Goal: Navigation & Orientation: Find specific page/section

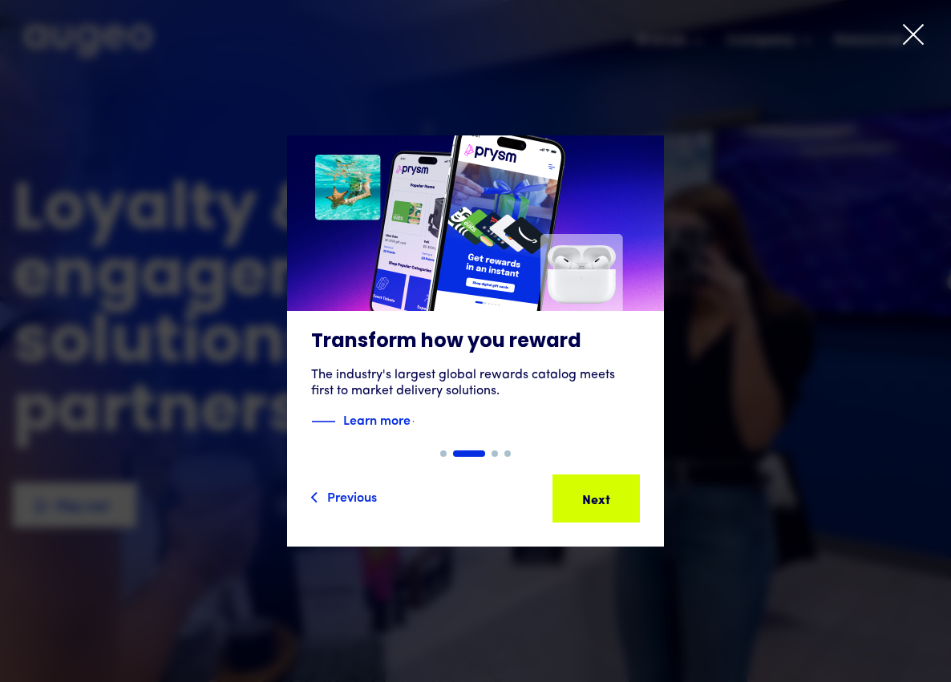
click at [912, 35] on icon at bounding box center [912, 34] width 19 height 19
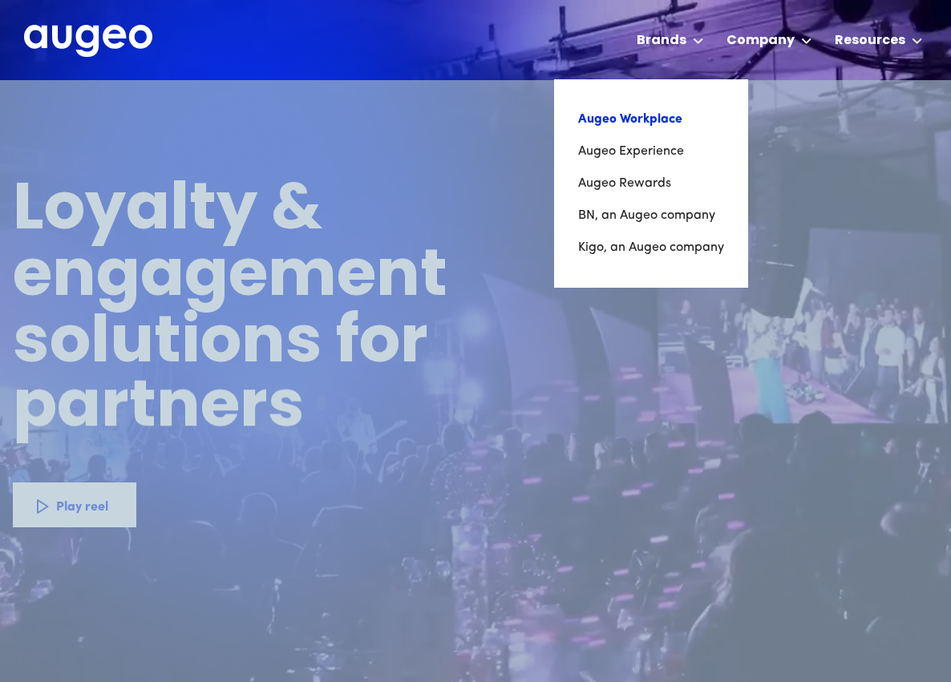
click at [672, 121] on link "Augeo Workplace" at bounding box center [651, 119] width 146 height 32
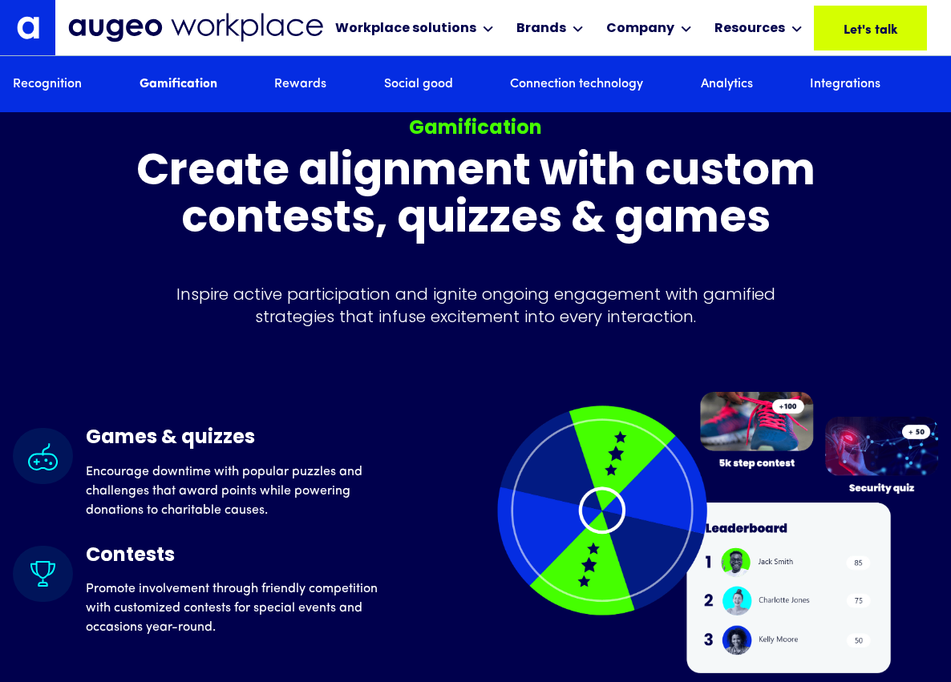
scroll to position [3780, 0]
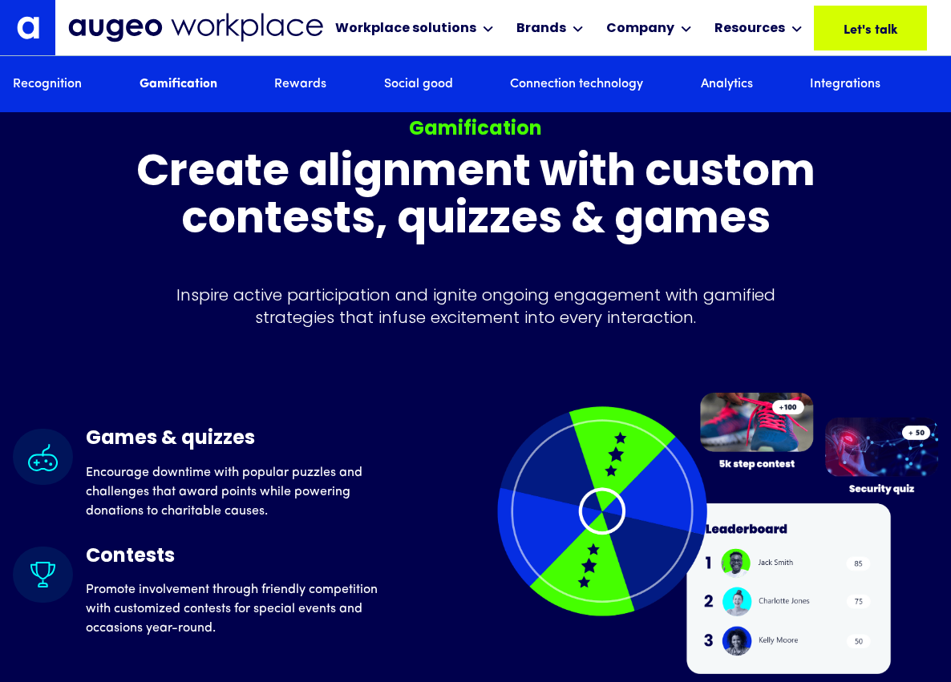
click at [416, 84] on link "Social good" at bounding box center [418, 84] width 69 height 18
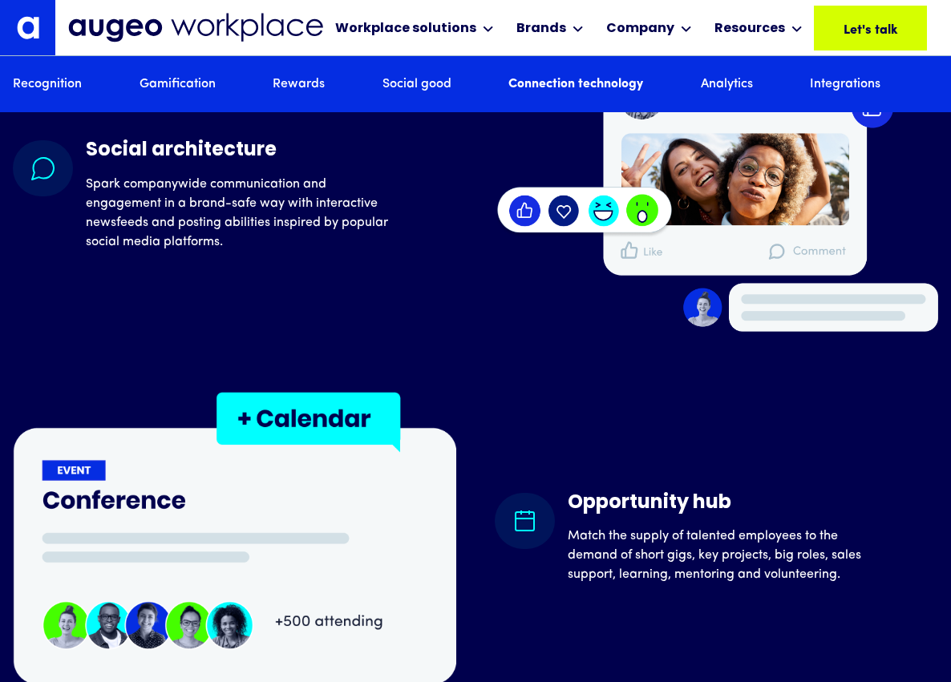
scroll to position [7259, 0]
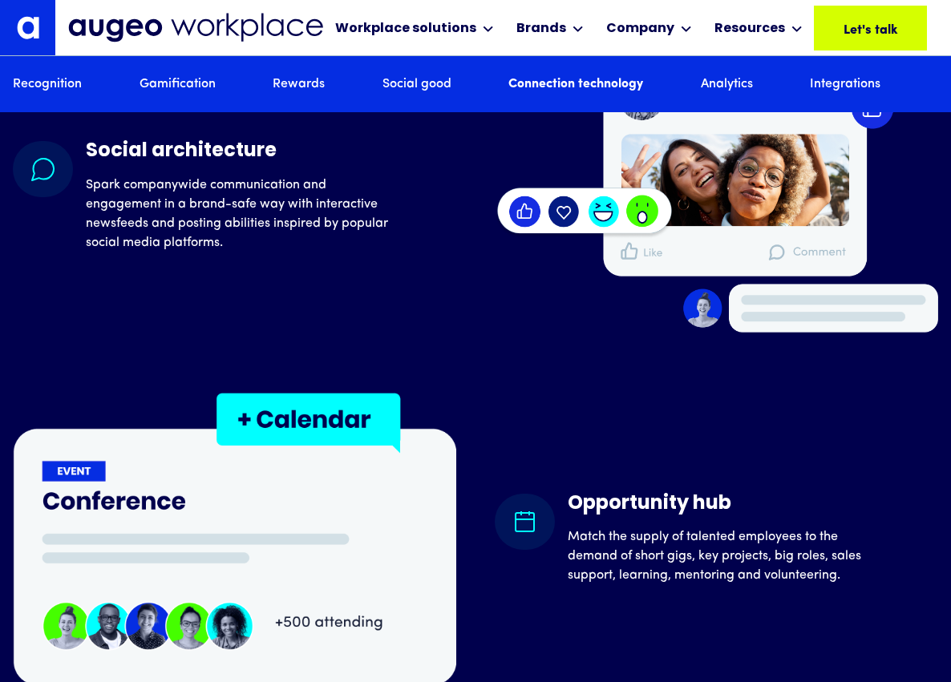
click at [531, 87] on link "Connection technology" at bounding box center [575, 84] width 135 height 18
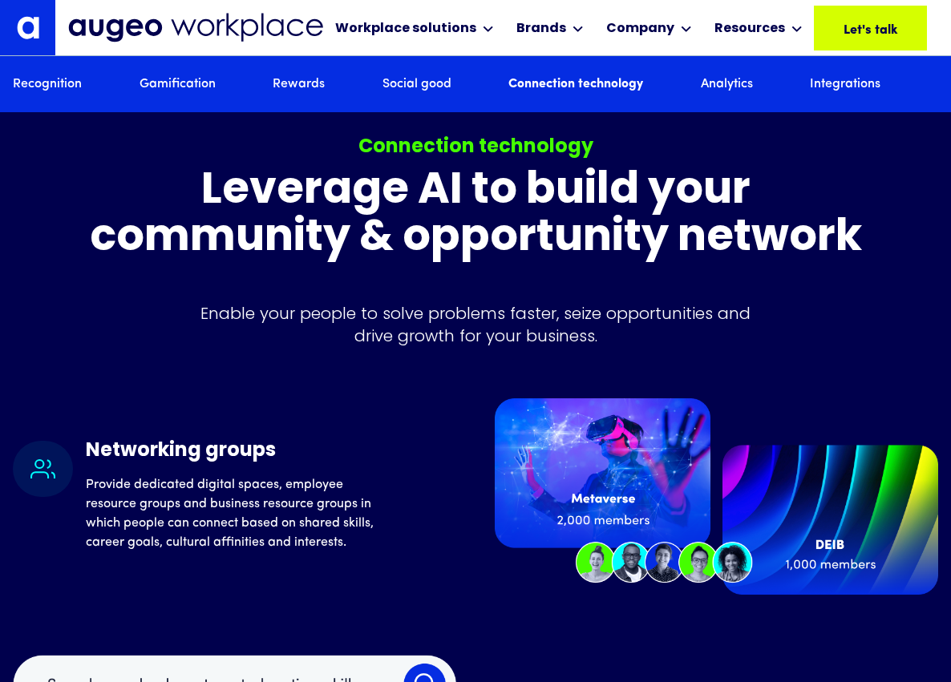
scroll to position [6274, 0]
